Goal: Information Seeking & Learning: Stay updated

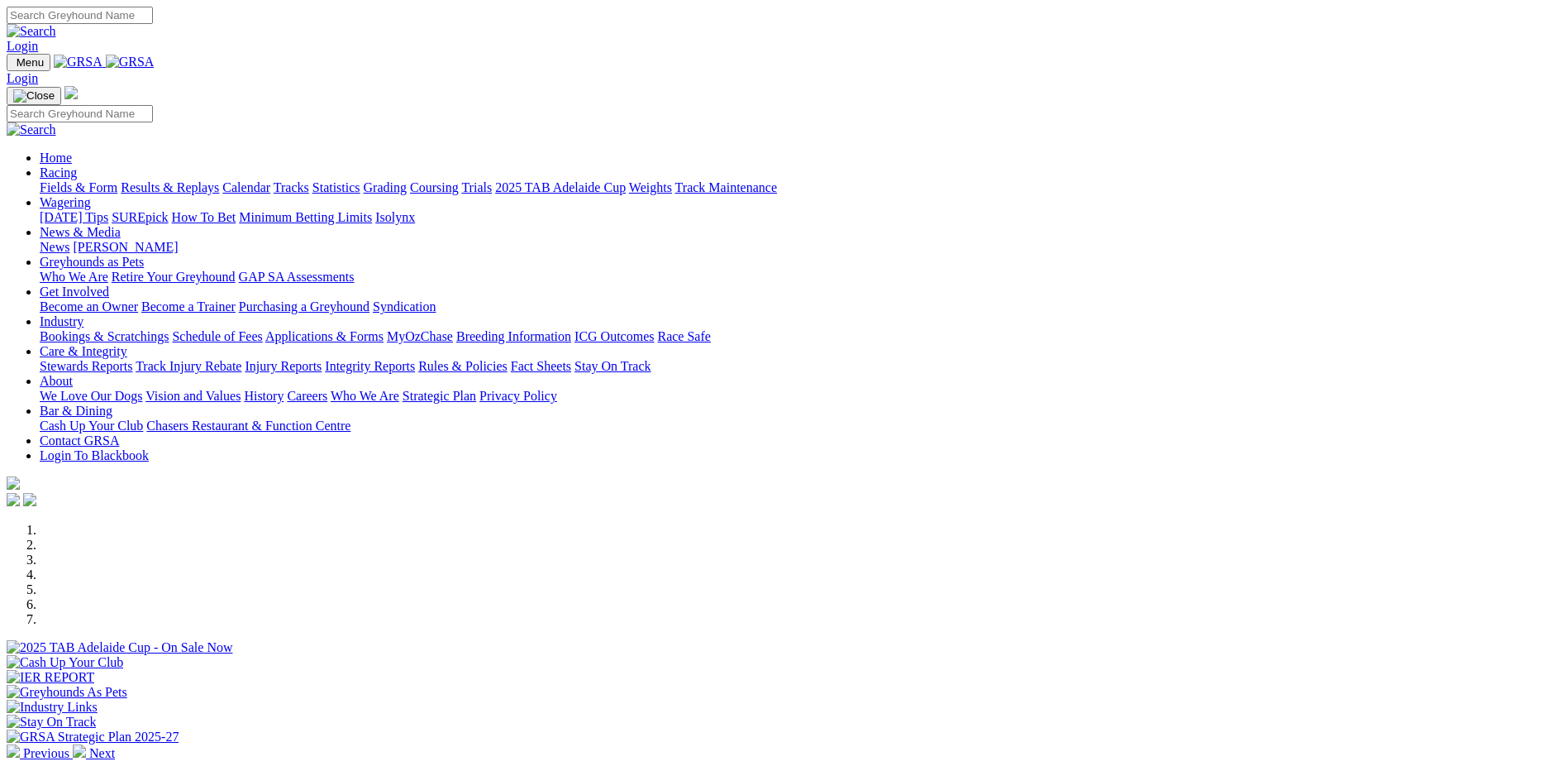
scroll to position [413, 0]
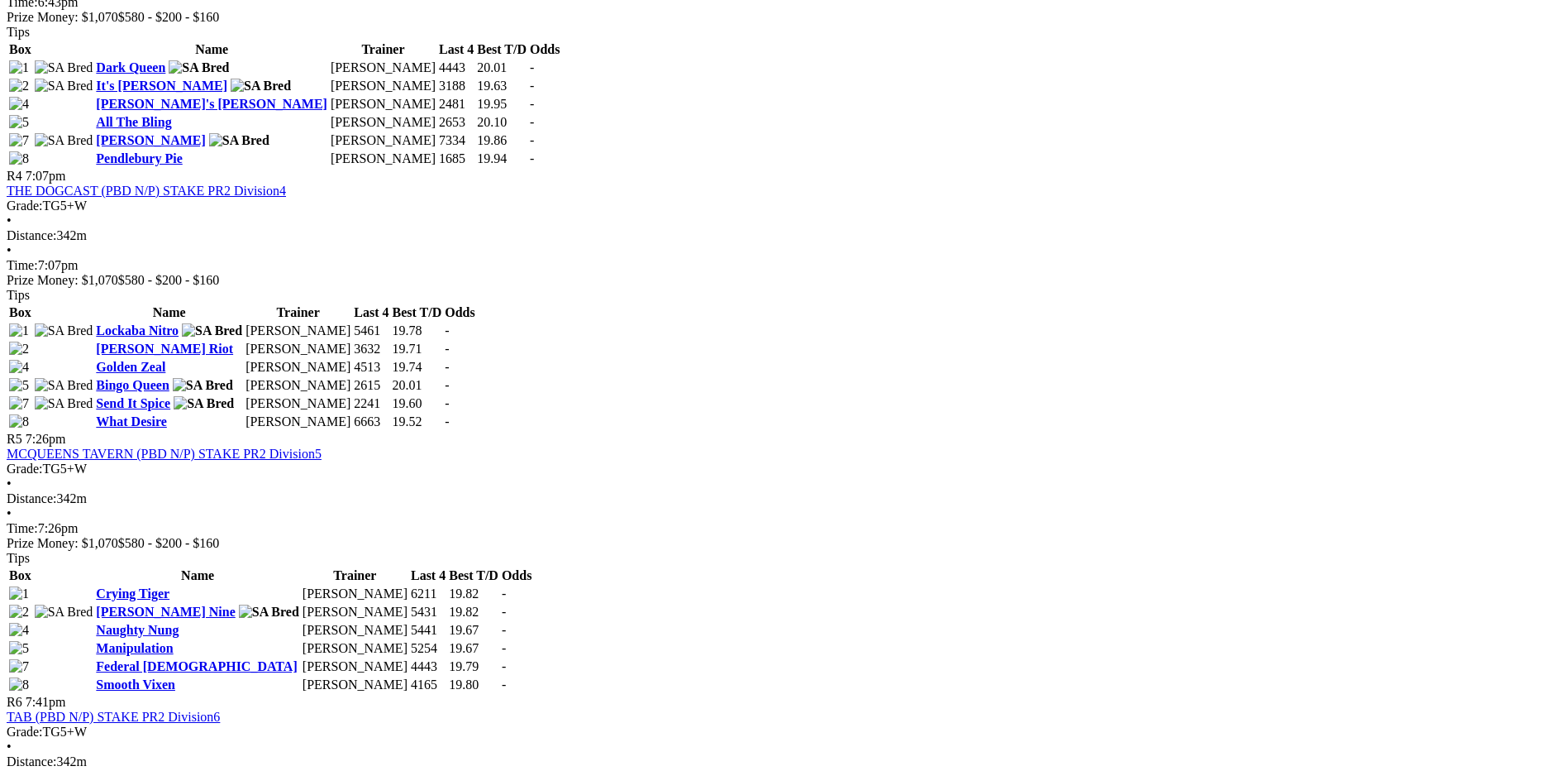
scroll to position [1489, 0]
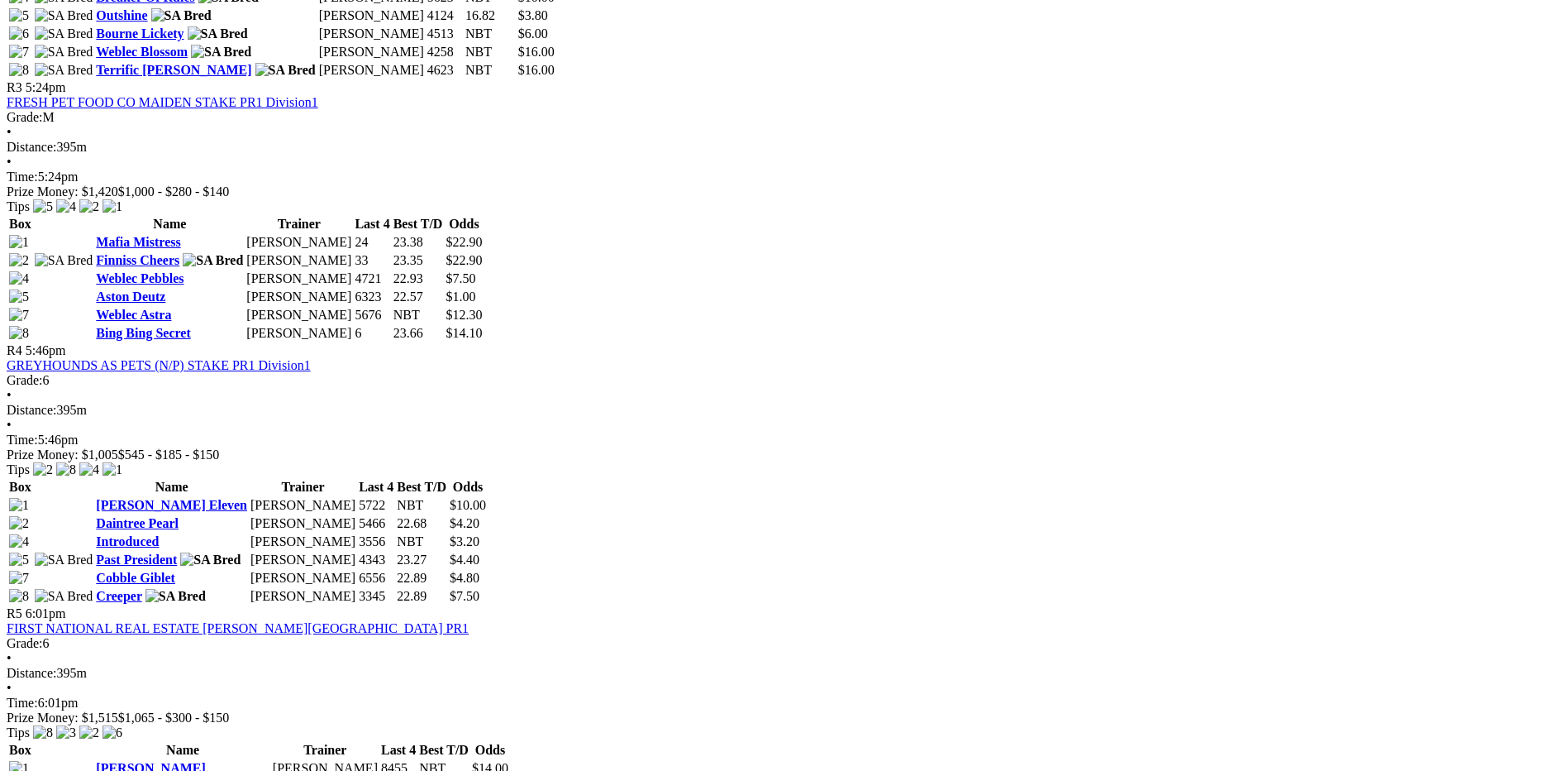
scroll to position [1654, 0]
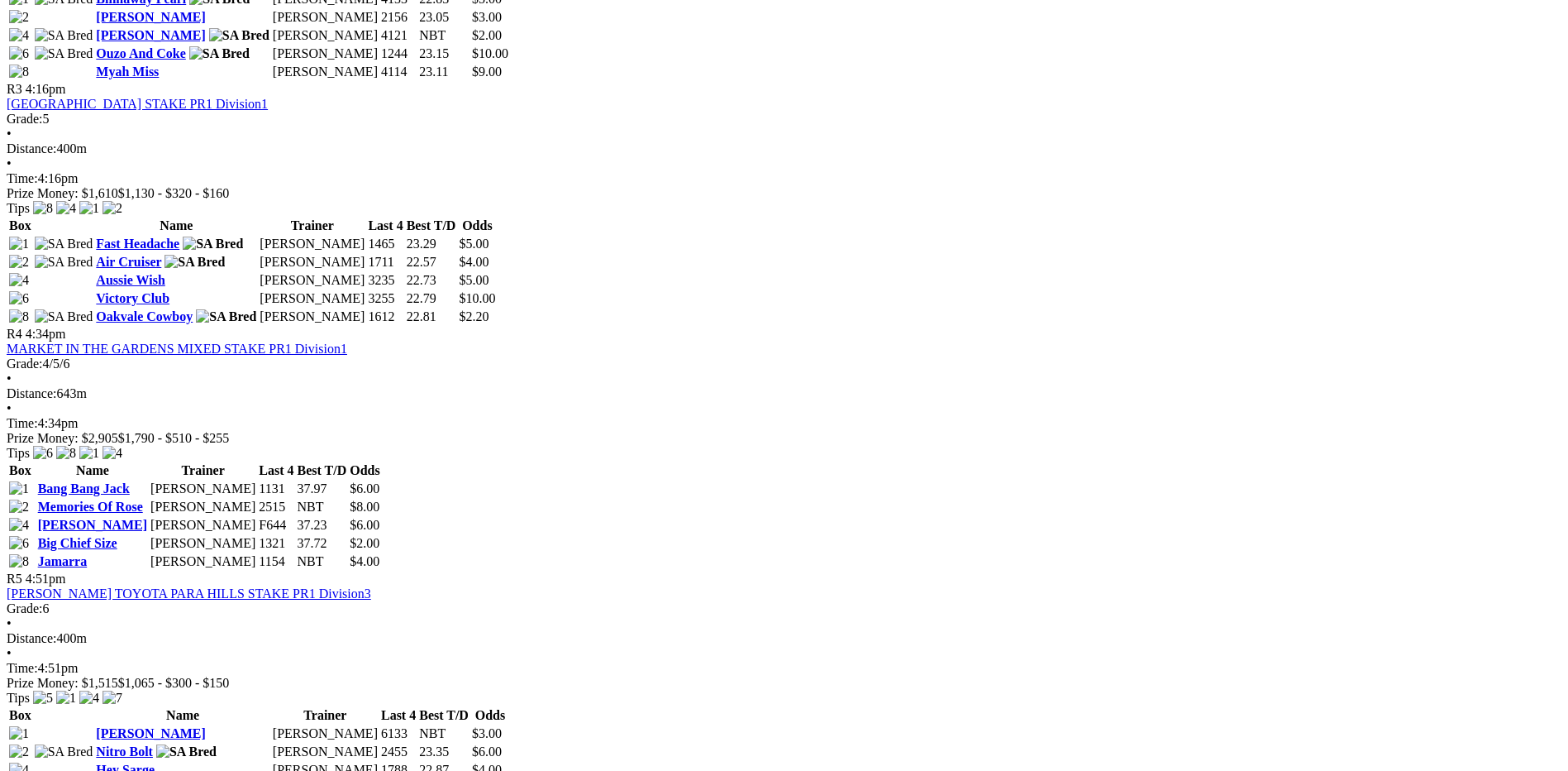
scroll to position [1406, 0]
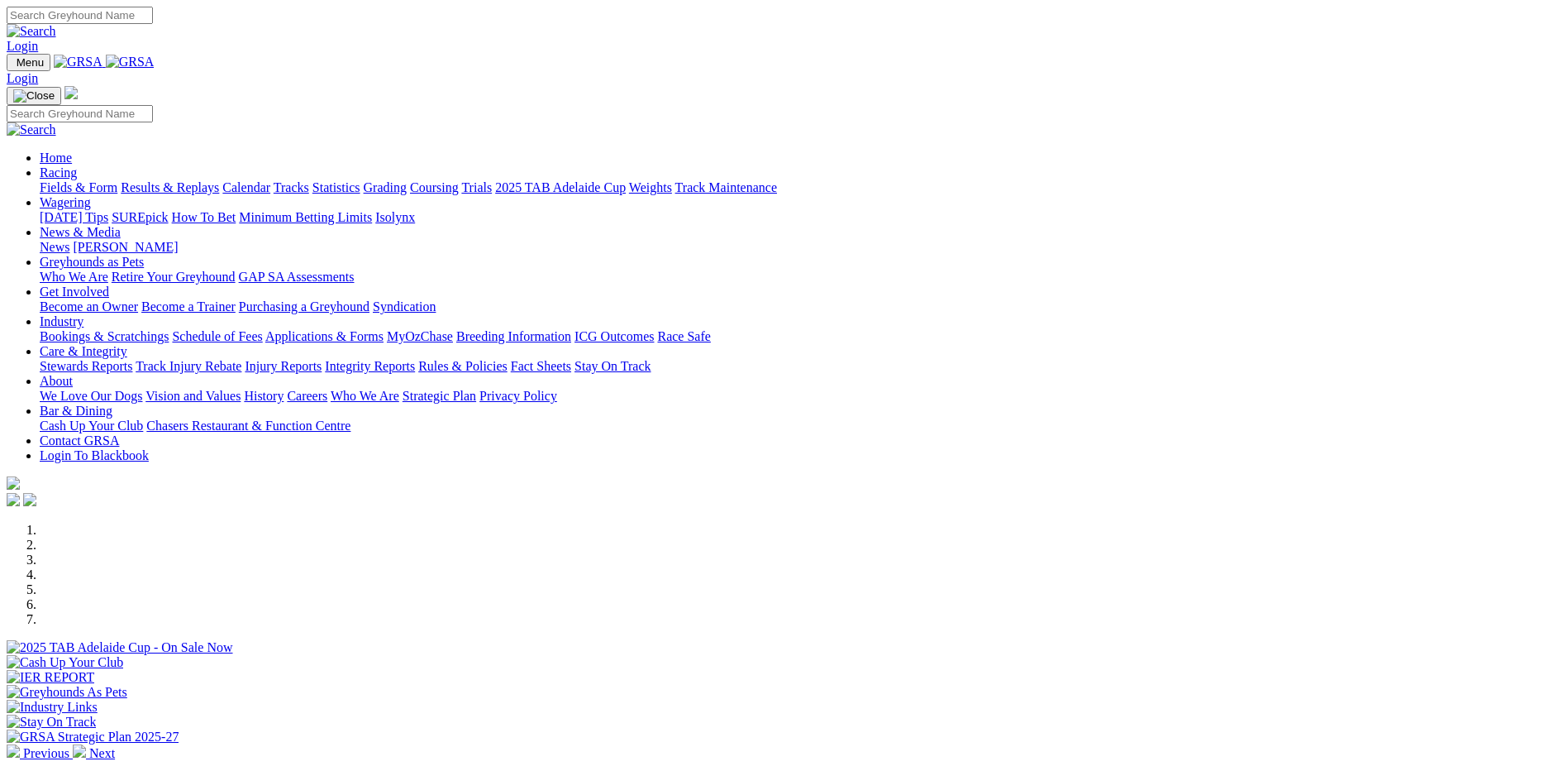
scroll to position [413, 0]
